Goal: Navigation & Orientation: Find specific page/section

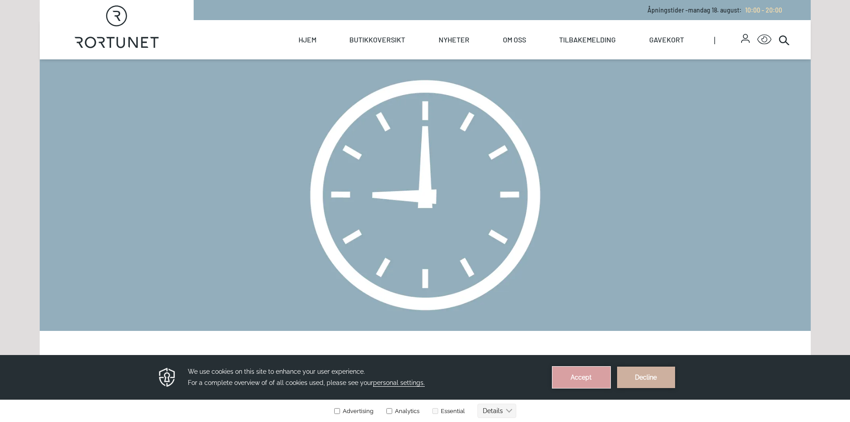
click at [591, 375] on button "Accept" at bounding box center [582, 376] width 58 height 21
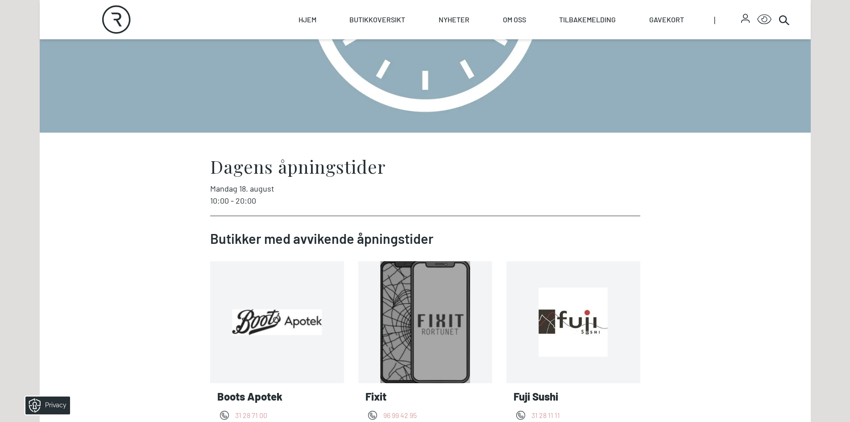
scroll to position [198, 0]
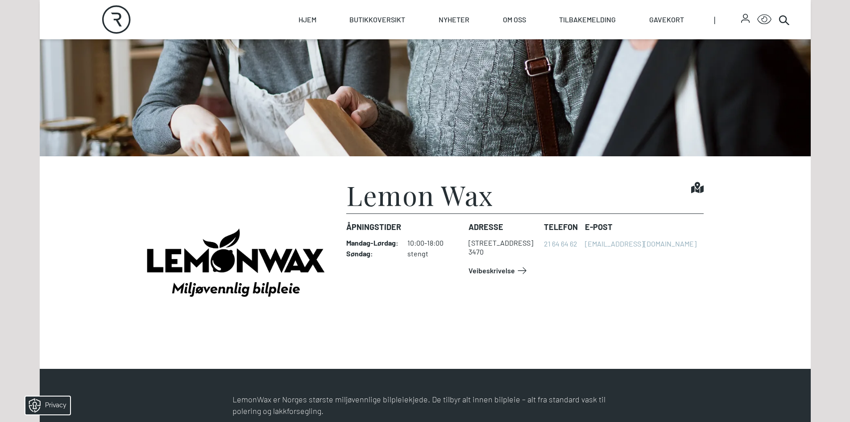
scroll to position [171, 0]
